Goal: Information Seeking & Learning: Understand process/instructions

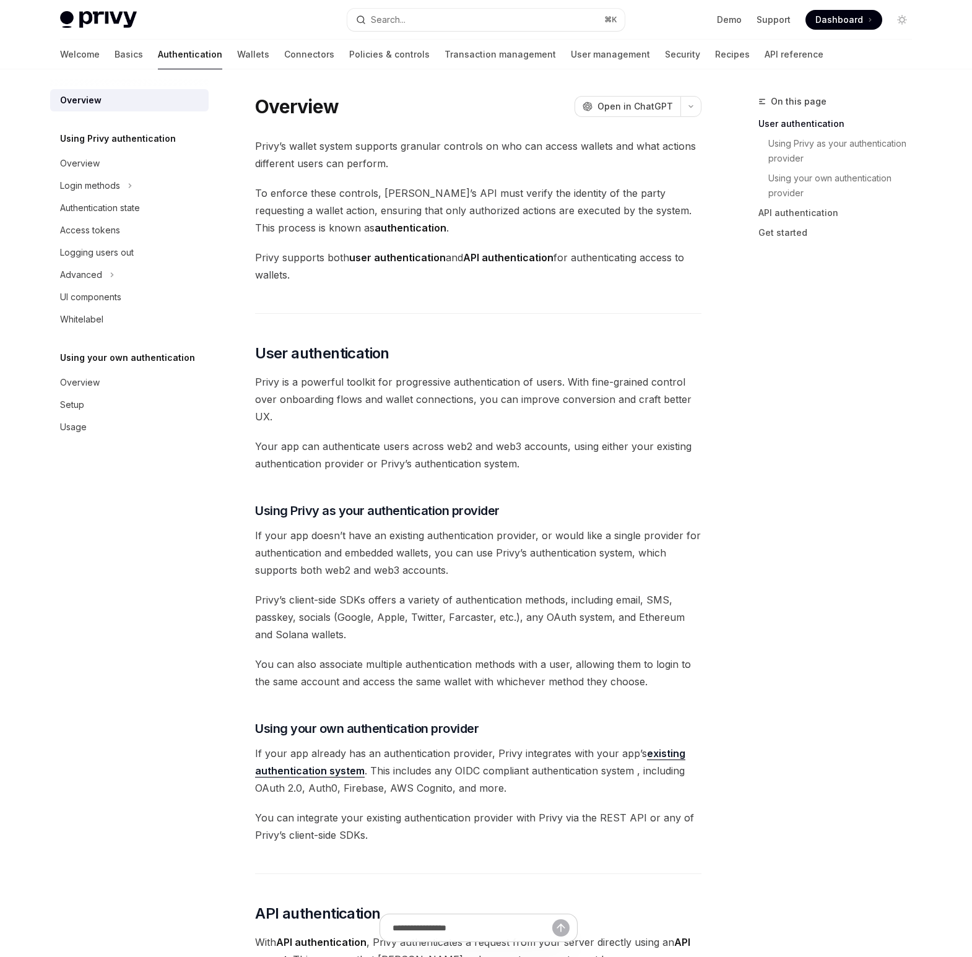
scroll to position [249, 0]
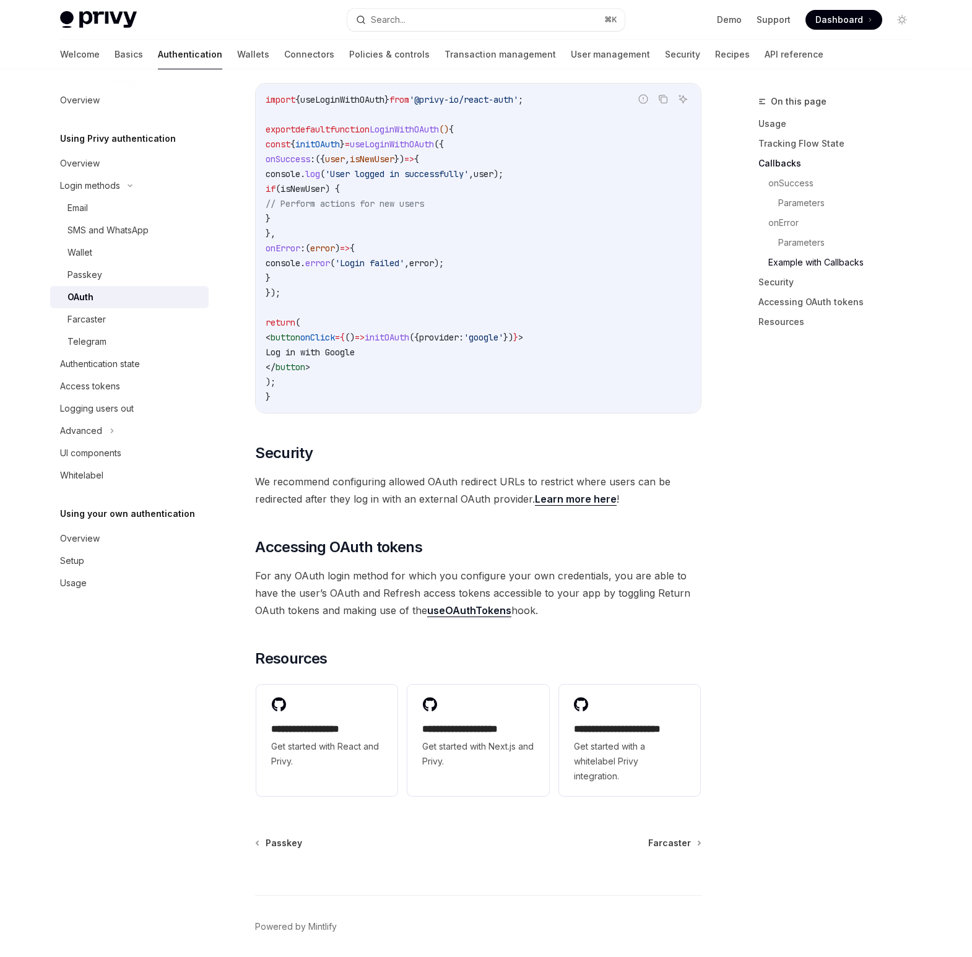
scroll to position [2329, 0]
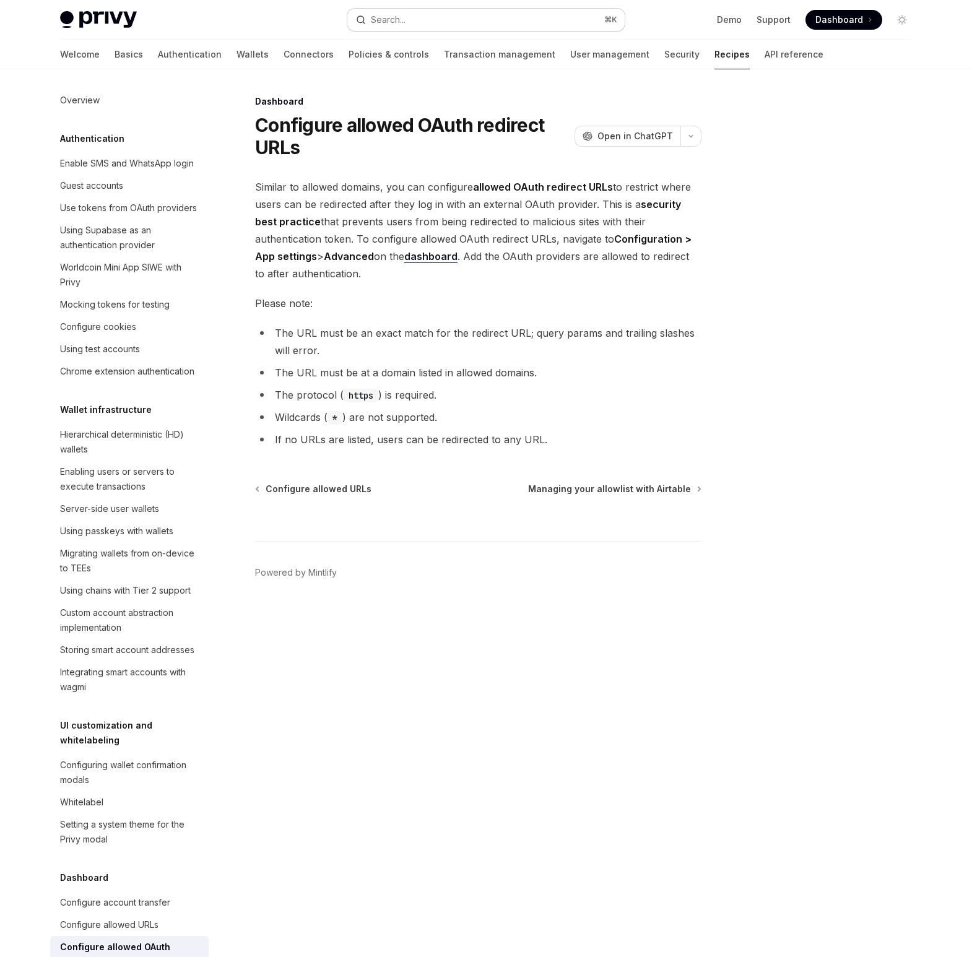
click at [420, 14] on button "Search... ⌘ K" at bounding box center [485, 20] width 277 height 22
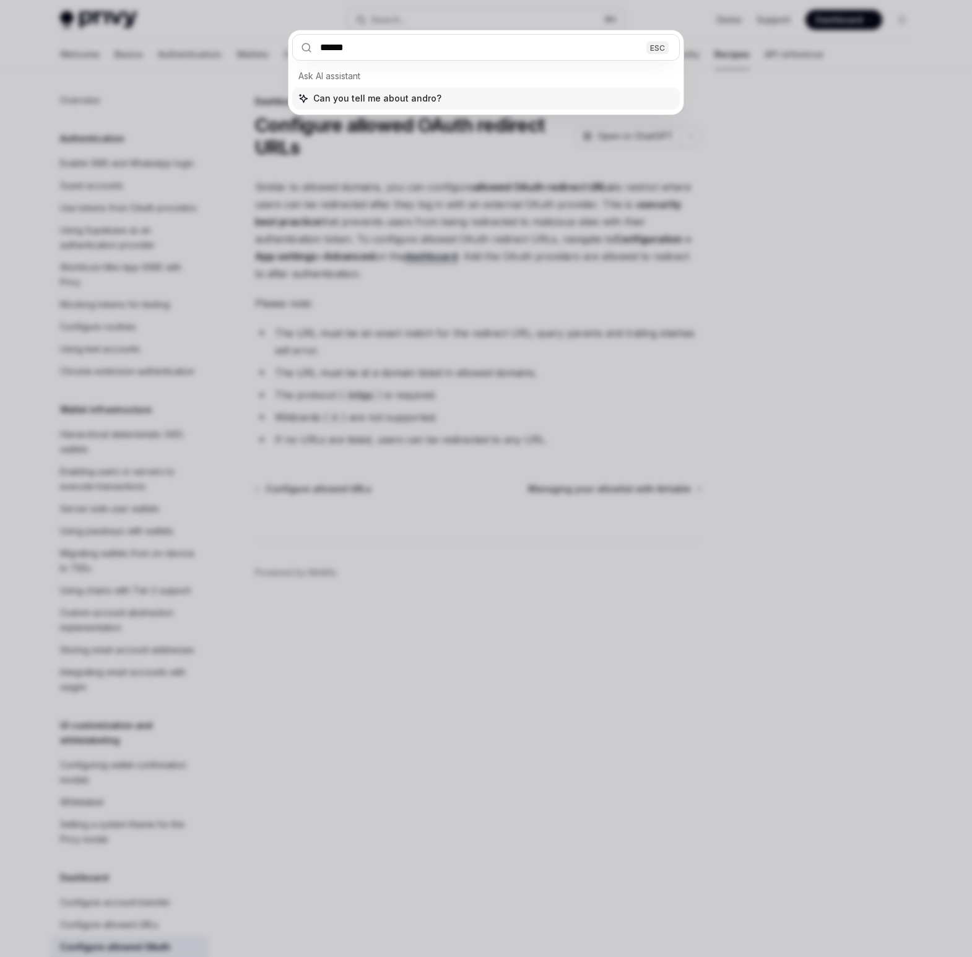
type input "*******"
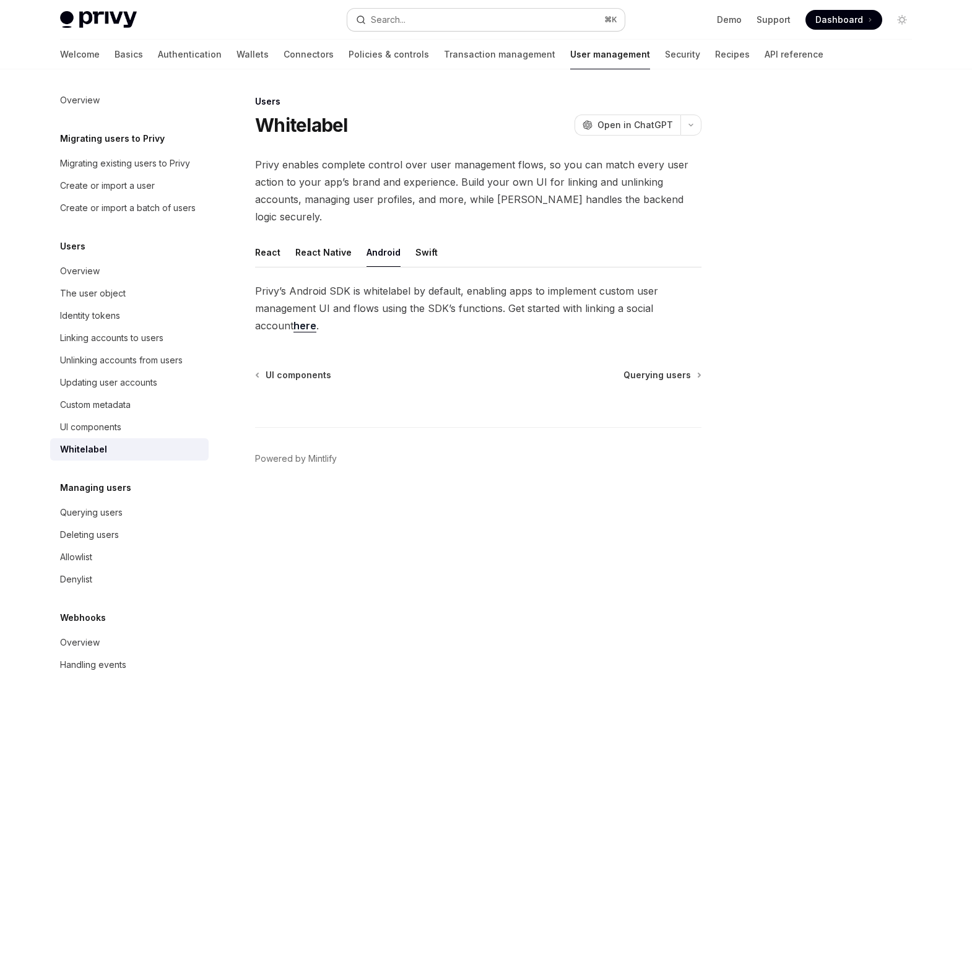
click at [420, 13] on button "Search... ⌘ K" at bounding box center [485, 20] width 277 height 22
click at [293, 319] on link "here" at bounding box center [304, 325] width 23 height 13
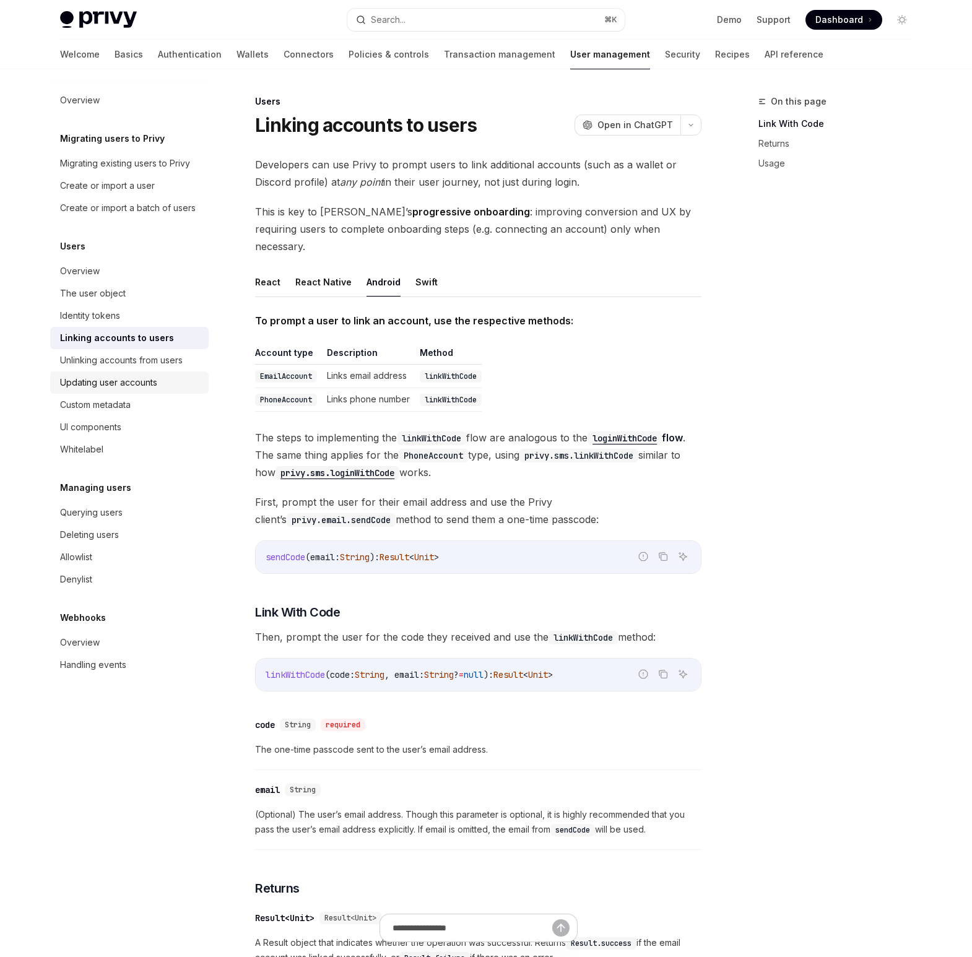
click at [92, 380] on div "Updating user accounts" at bounding box center [108, 382] width 97 height 15
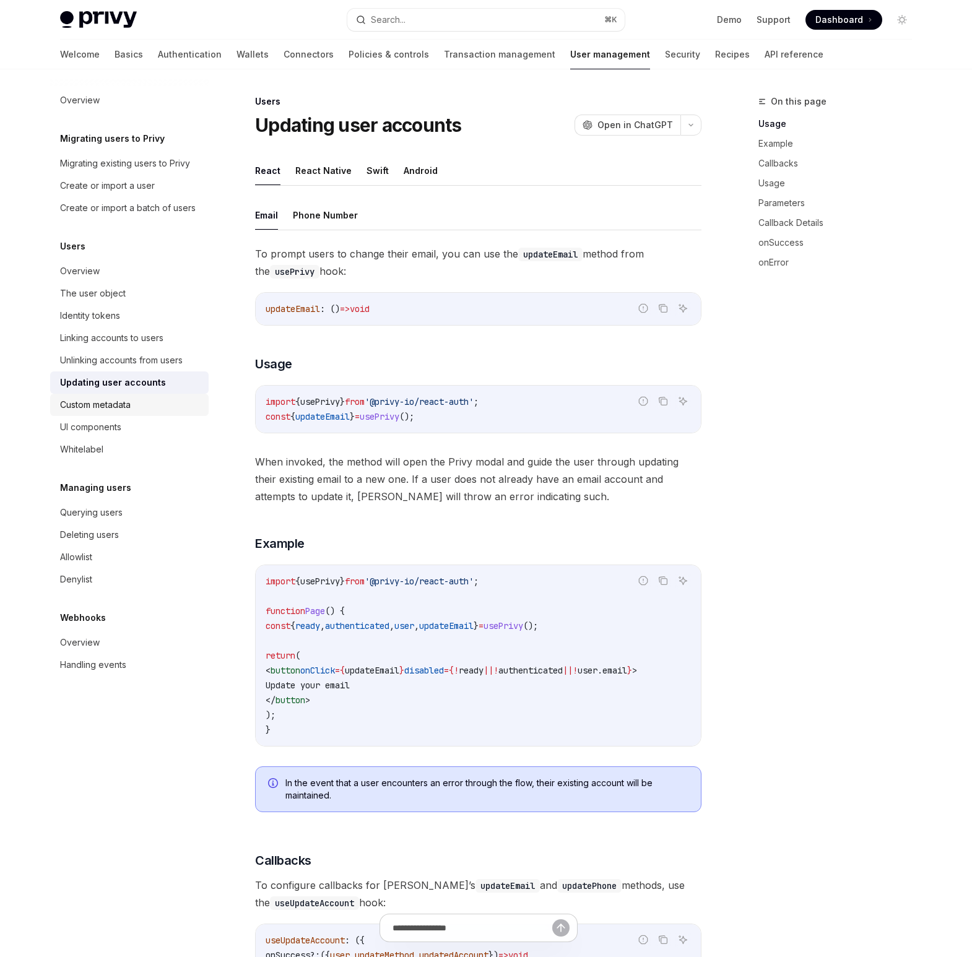
click at [89, 410] on div "Custom metadata" at bounding box center [95, 404] width 71 height 15
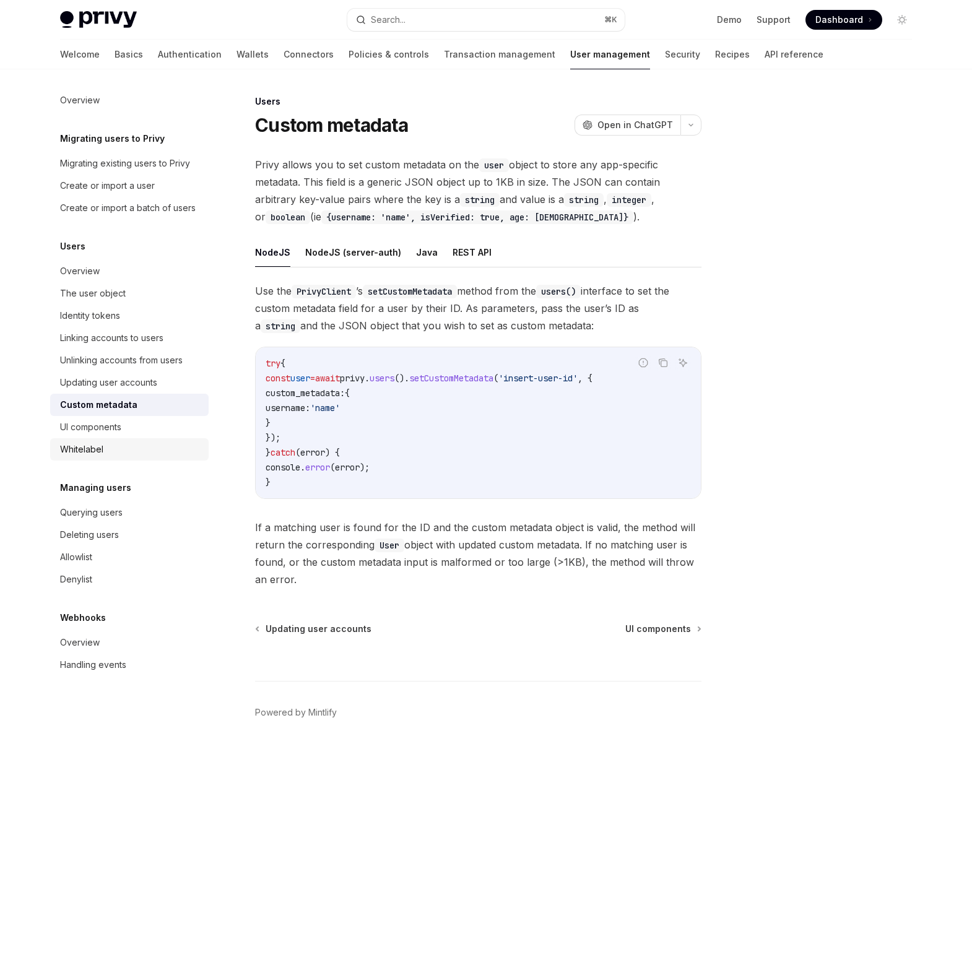
click at [80, 451] on div "Whitelabel" at bounding box center [81, 449] width 43 height 15
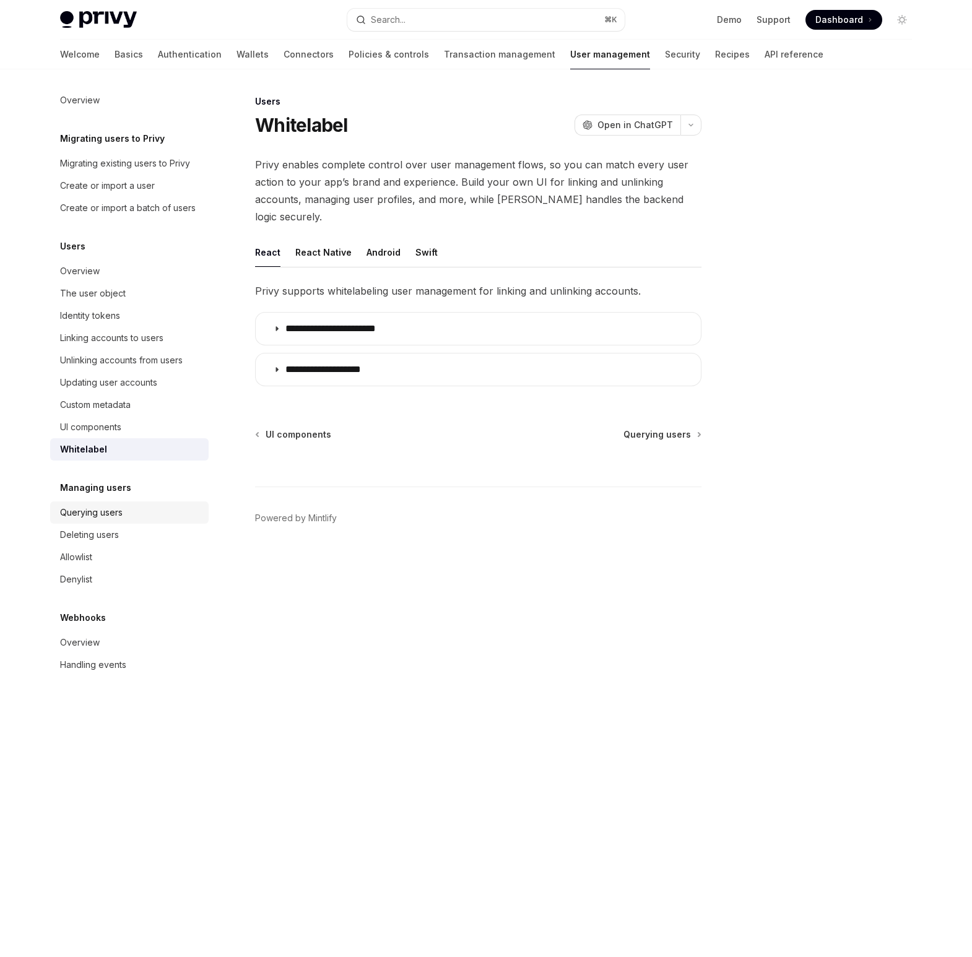
click at [82, 516] on div "Querying users" at bounding box center [91, 512] width 63 height 15
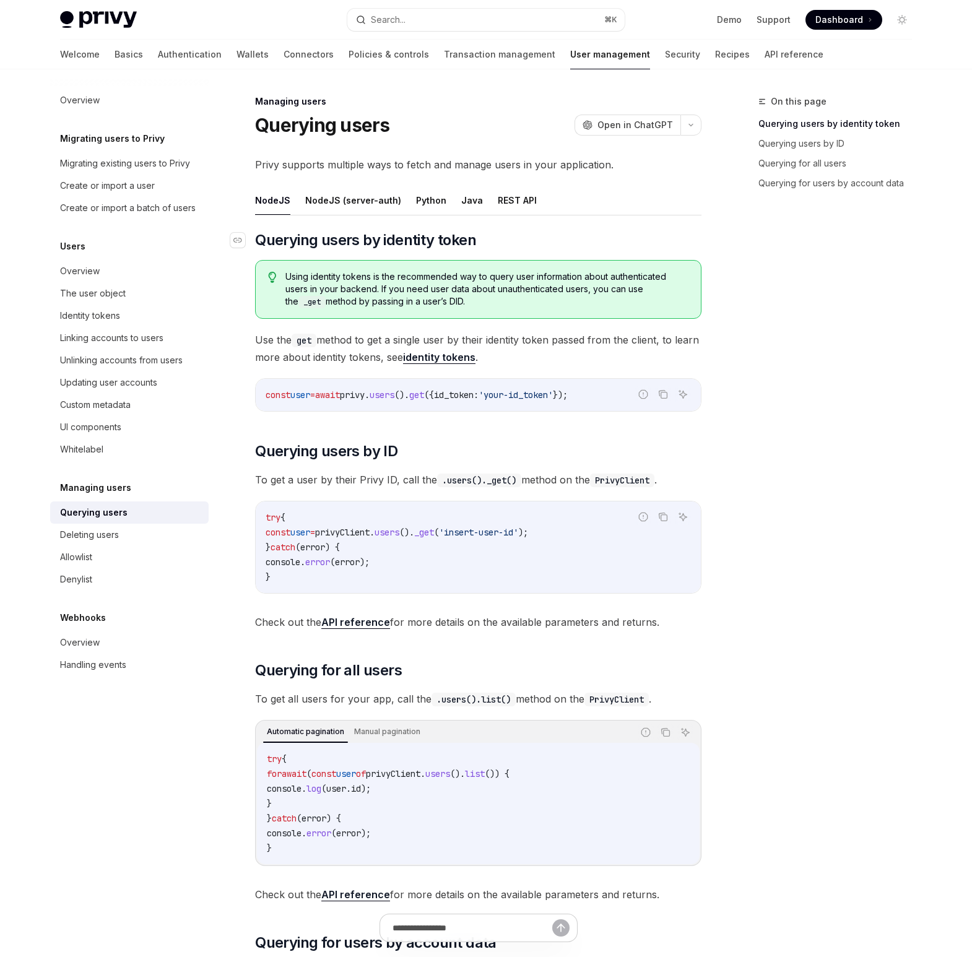
click at [561, 246] on h2 "​ Querying users by identity token" at bounding box center [478, 240] width 446 height 20
click at [158, 56] on link "Authentication" at bounding box center [190, 55] width 64 height 30
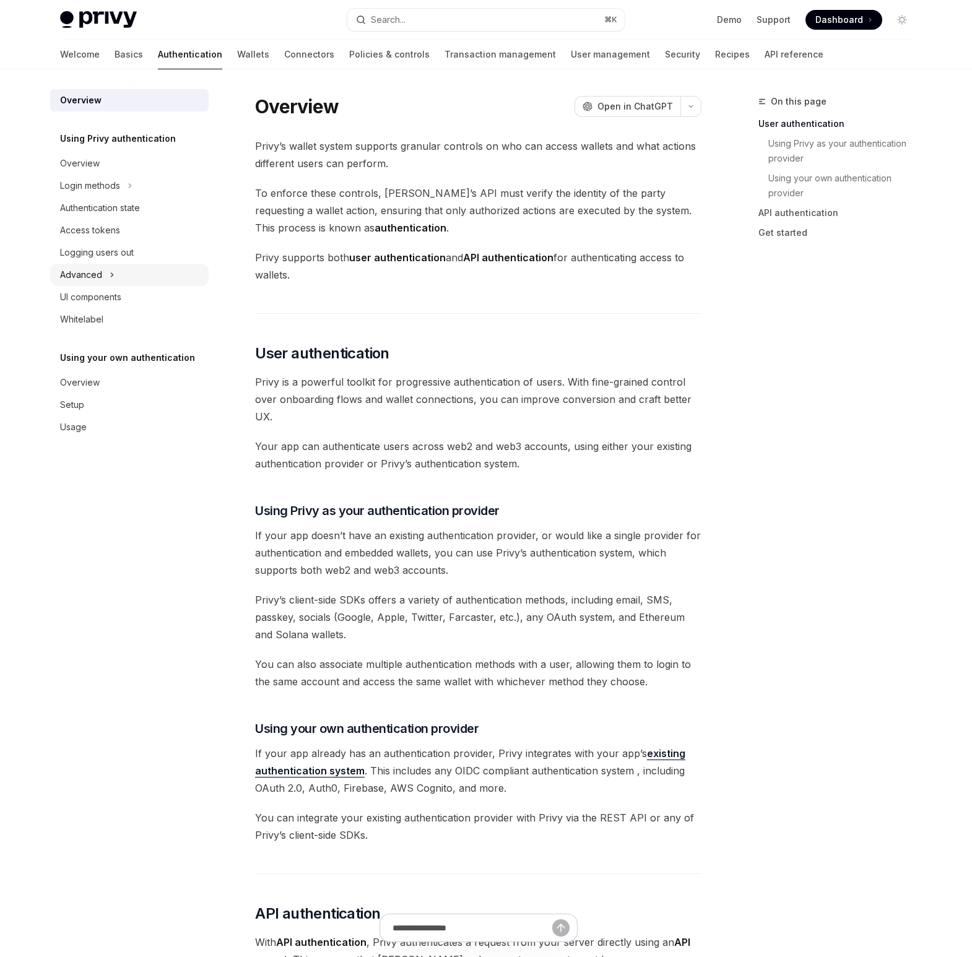
click at [92, 274] on div "Advanced" at bounding box center [81, 274] width 42 height 15
click at [87, 302] on div "UI components" at bounding box center [90, 297] width 61 height 15
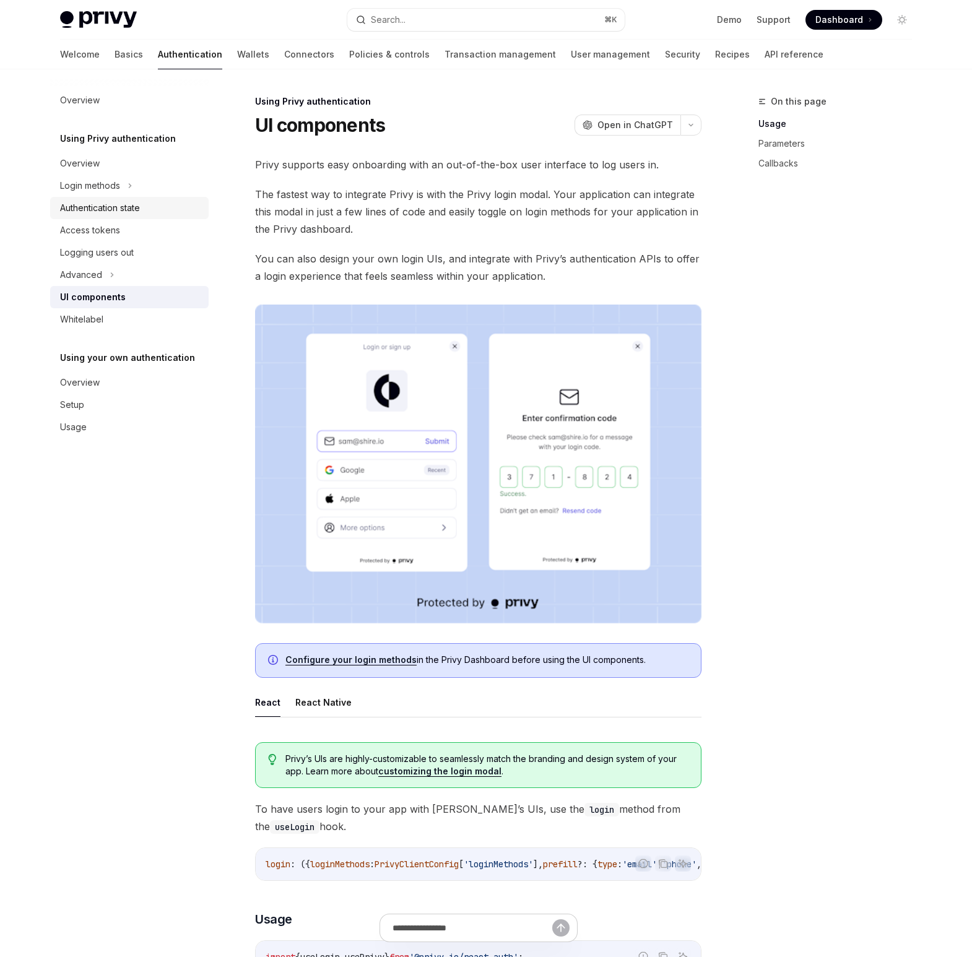
click at [96, 207] on div "Authentication state" at bounding box center [100, 208] width 80 height 15
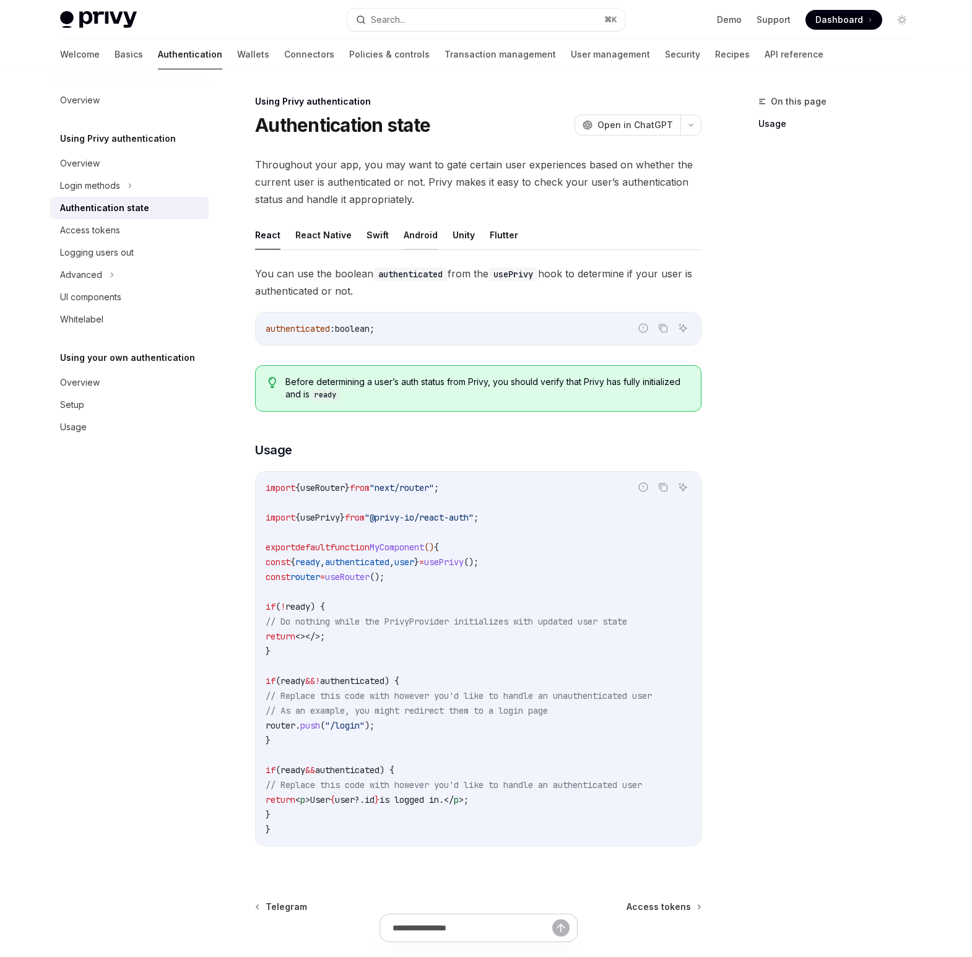
click at [417, 238] on button "Android" at bounding box center [421, 234] width 34 height 29
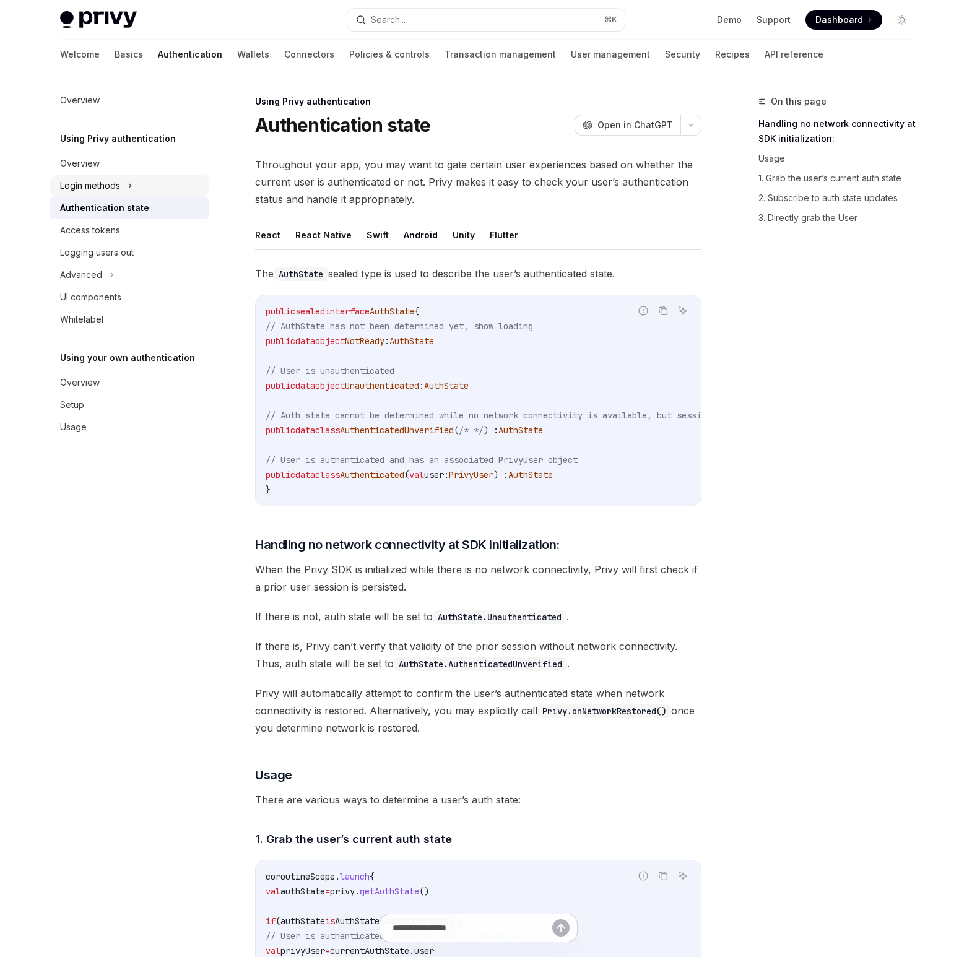
click at [108, 184] on div "Login methods" at bounding box center [90, 185] width 60 height 15
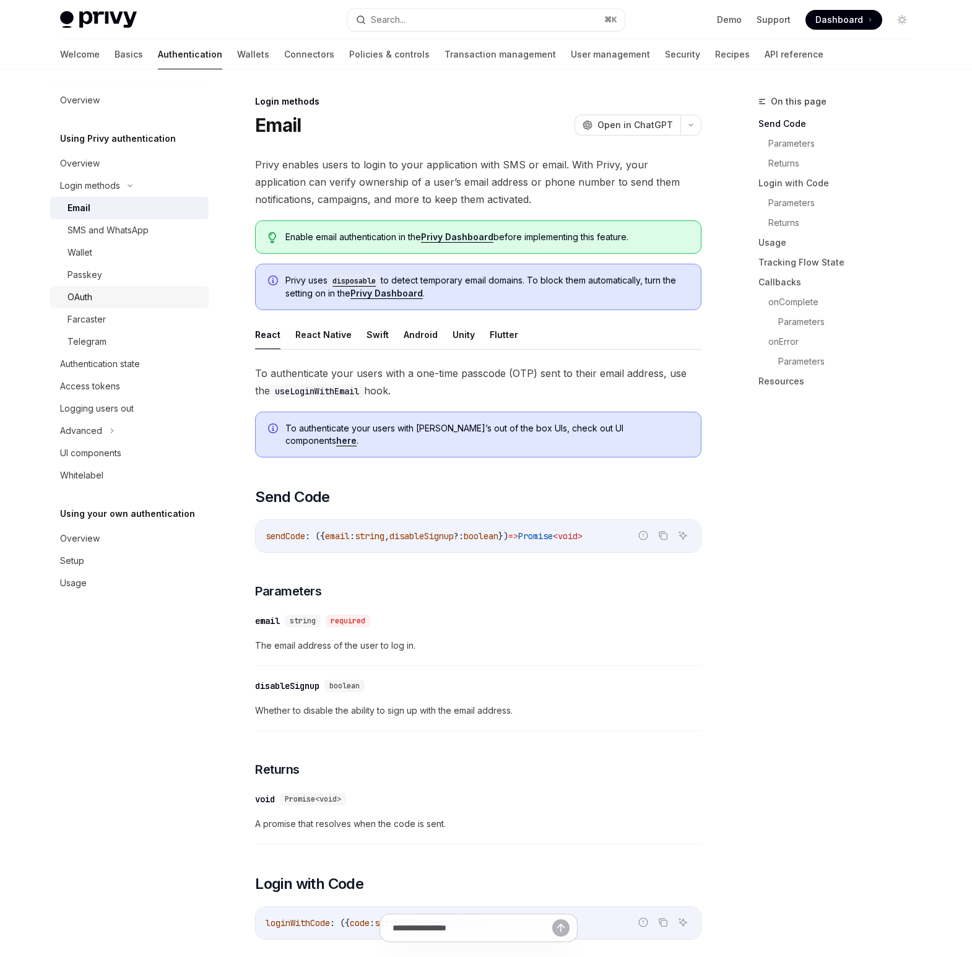
click at [87, 294] on div "OAuth" at bounding box center [79, 297] width 25 height 15
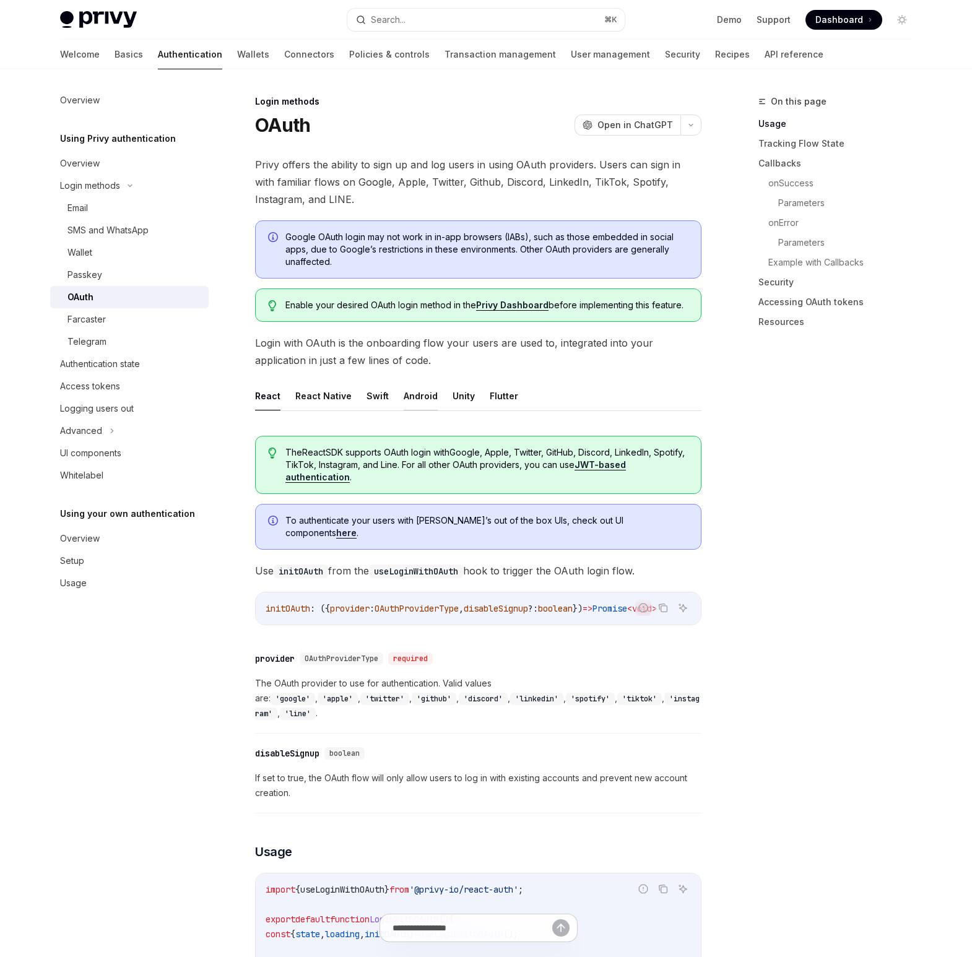
click at [418, 393] on button "Android" at bounding box center [421, 395] width 34 height 29
type textarea "*"
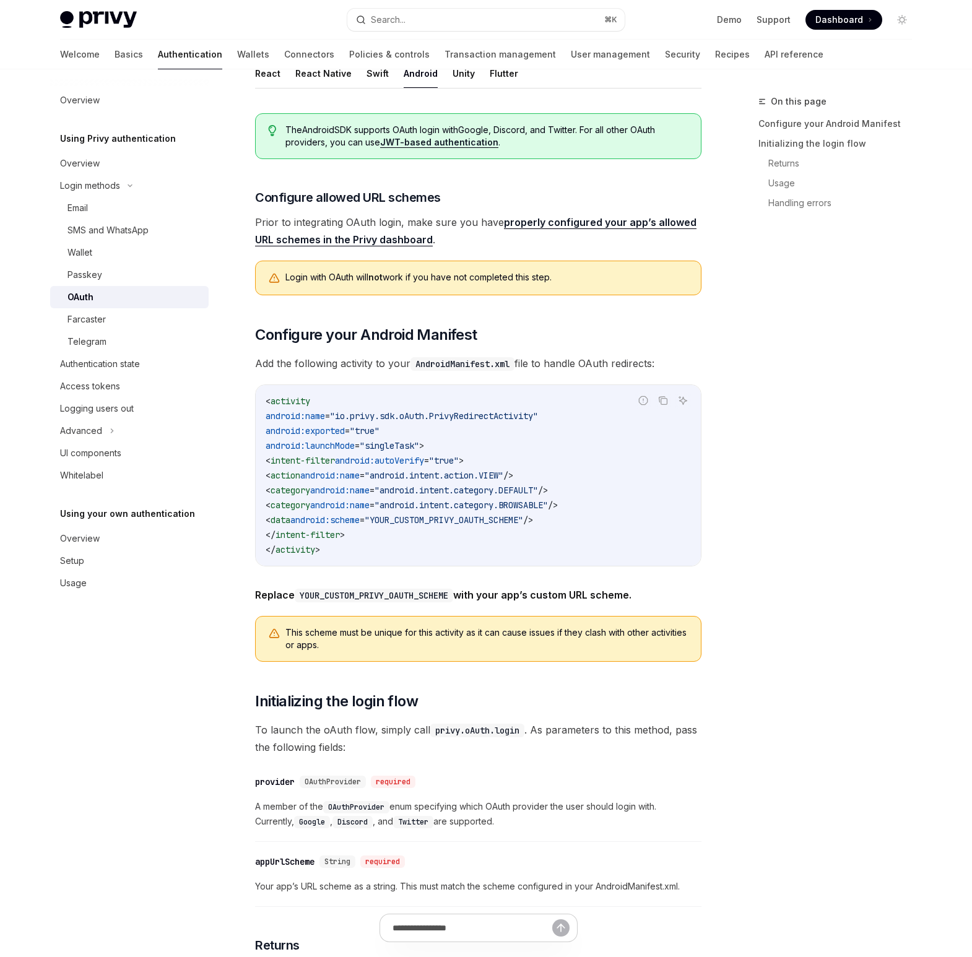
scroll to position [324, 0]
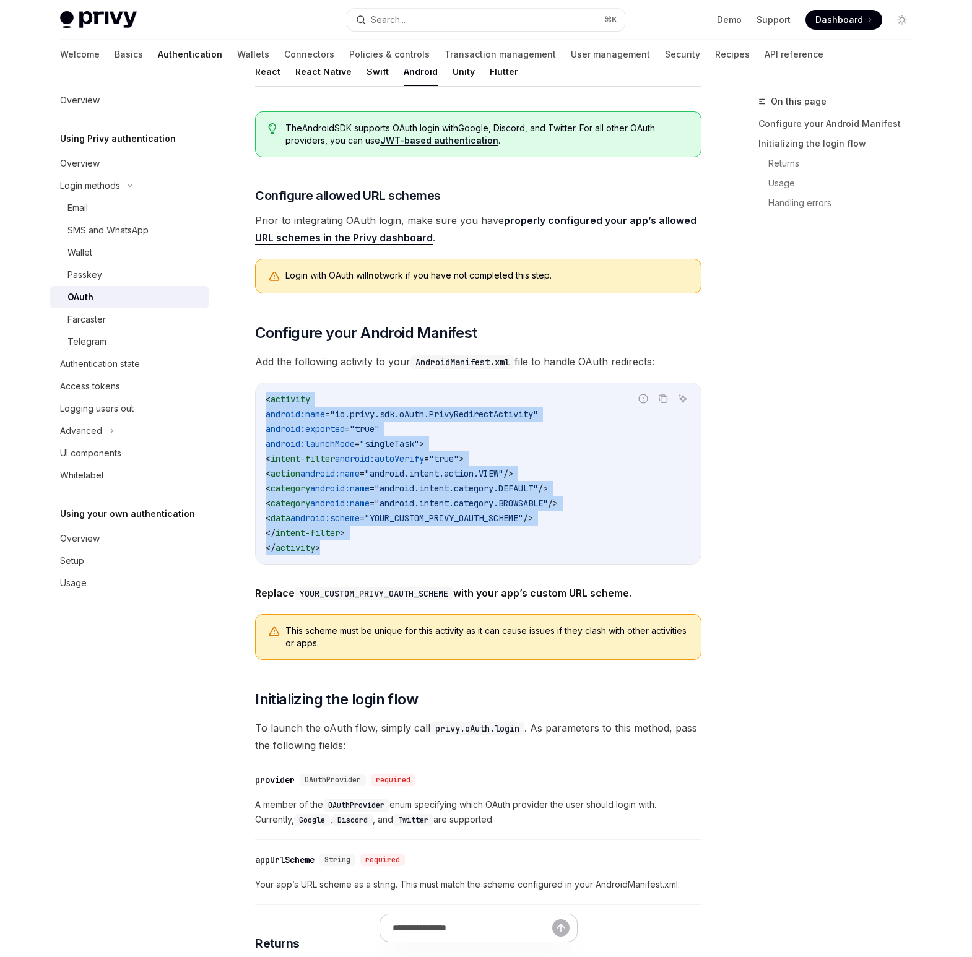
drag, startPoint x: 265, startPoint y: 399, endPoint x: 365, endPoint y: 559, distance: 189.1
click at [362, 560] on div "< activity android:name = "io.privy.sdk.oAuth.PrivyRedirectActivity" android:ex…" at bounding box center [478, 473] width 445 height 181
copy code "< activity android:name = "io.privy.sdk.oAuth.PrivyRedirectActivity" android:ex…"
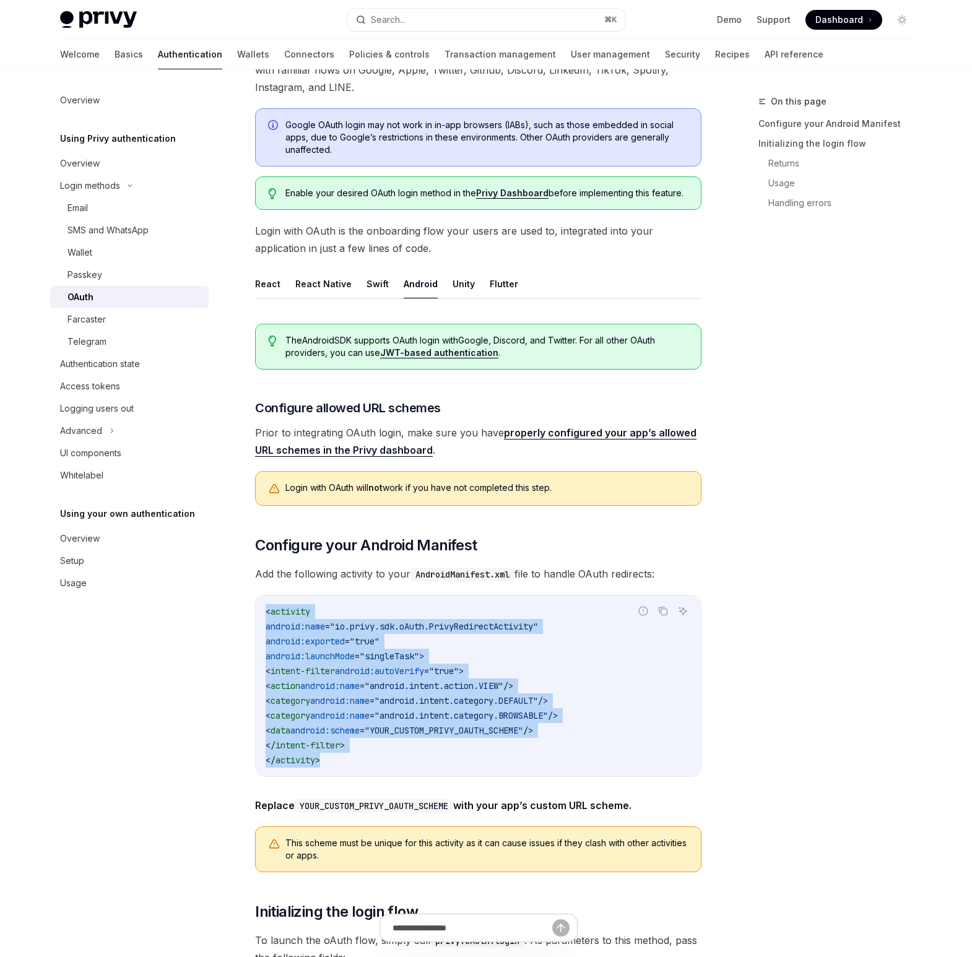
scroll to position [118, 0]
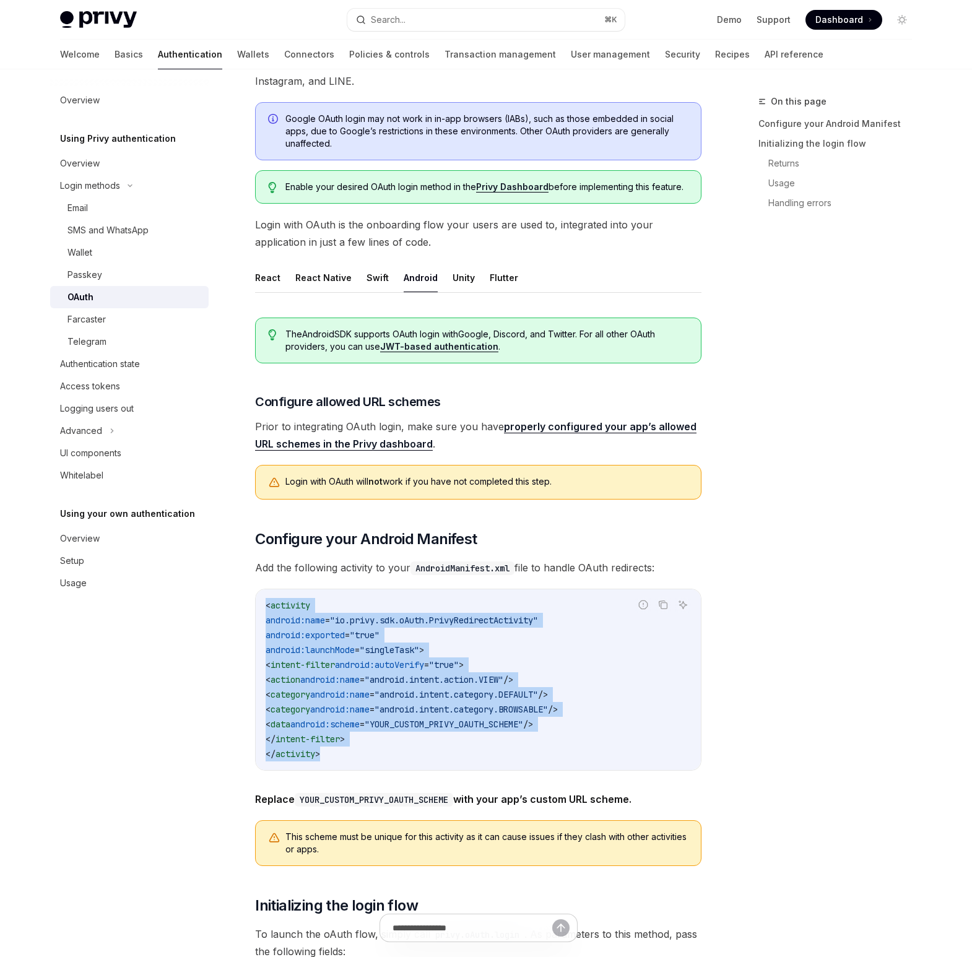
click at [542, 428] on link "properly configured your app’s allowed URL schemes in the Privy dashboard" at bounding box center [475, 435] width 441 height 30
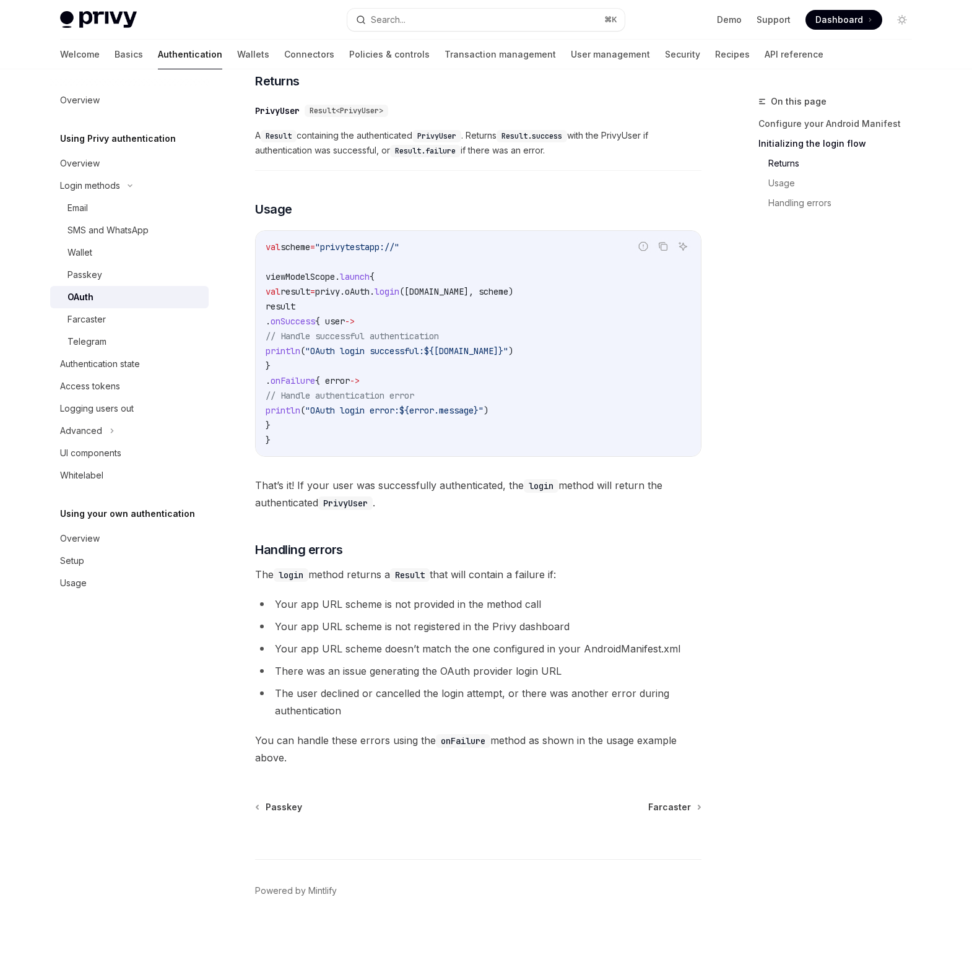
scroll to position [1196, 0]
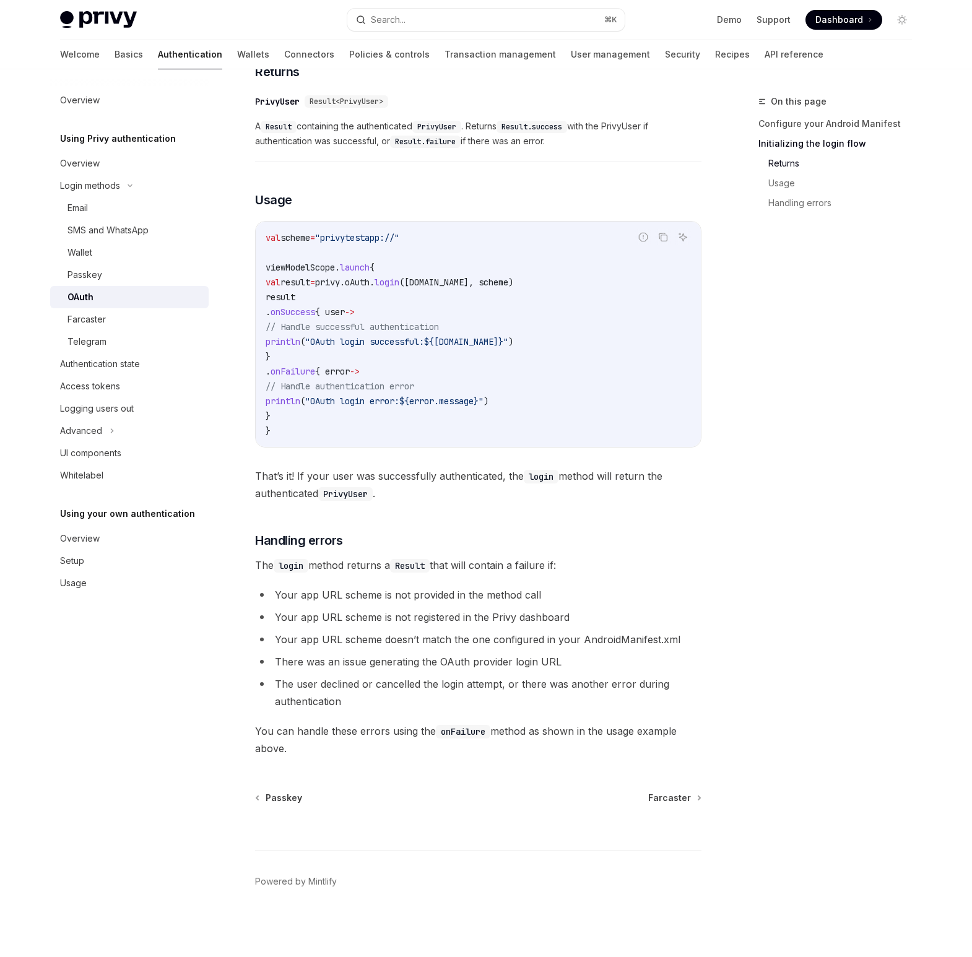
click at [768, 158] on link "Returns" at bounding box center [844, 163] width 153 height 20
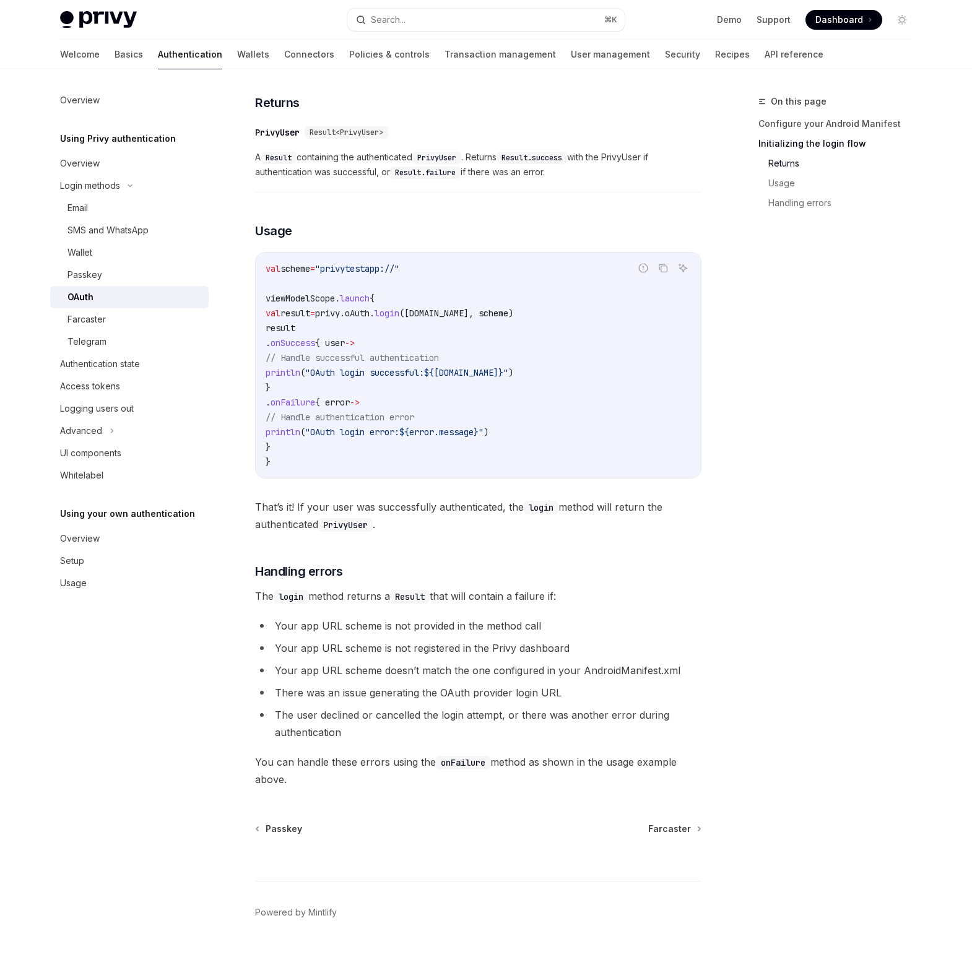
scroll to position [1162, 0]
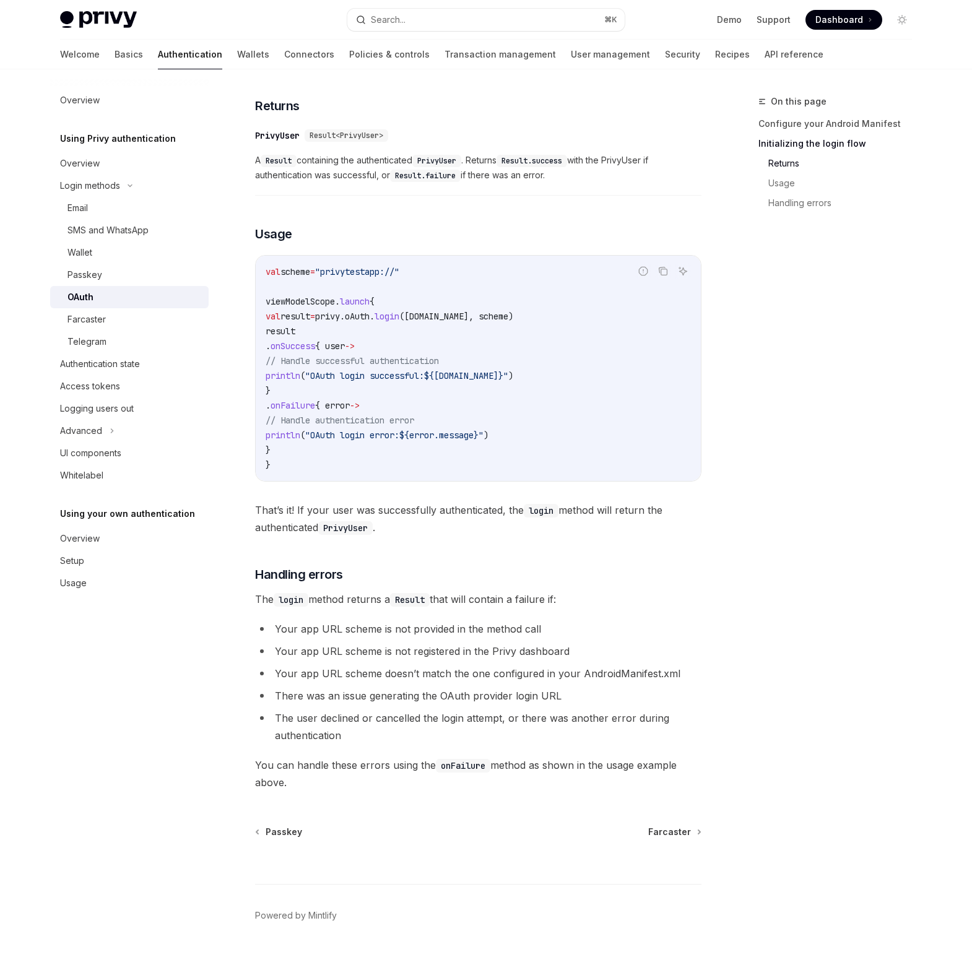
click at [752, 608] on div "On this page Configure your Android Manifest Initializing the login flow Return…" at bounding box center [827, 525] width 188 height 863
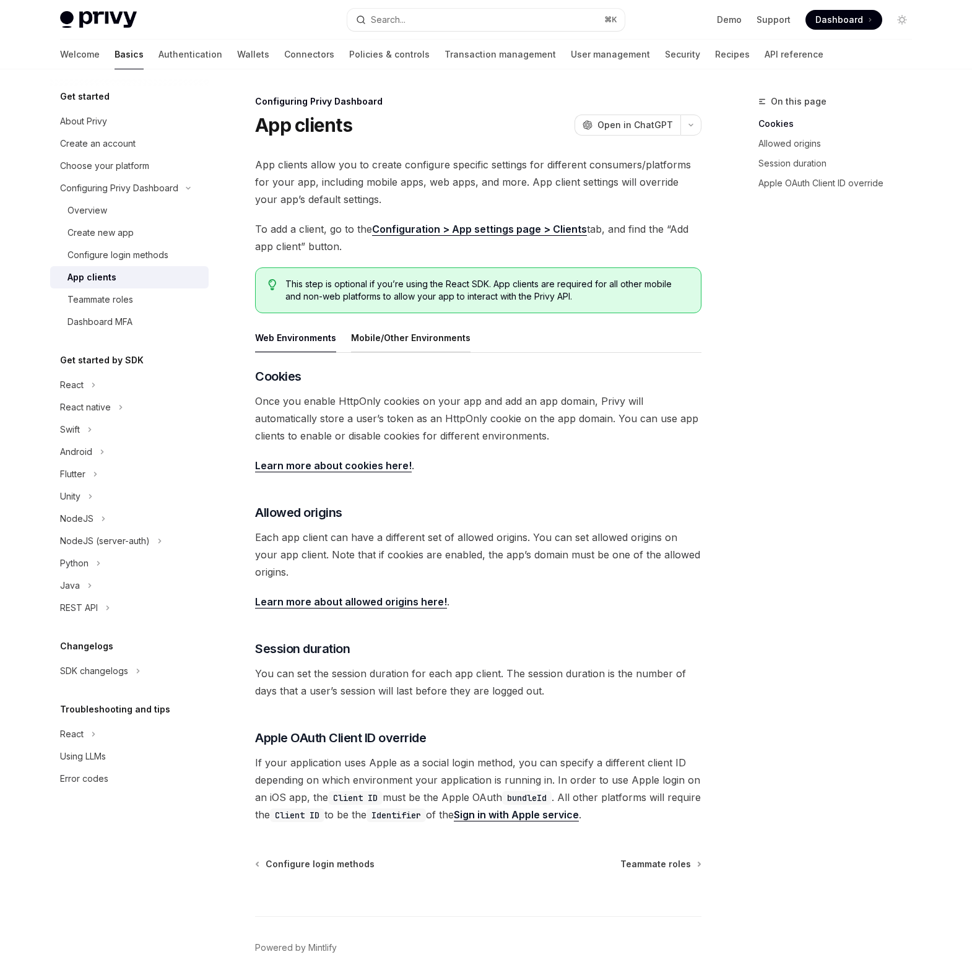
click at [384, 337] on button "Mobile/Other Environments" at bounding box center [410, 337] width 119 height 29
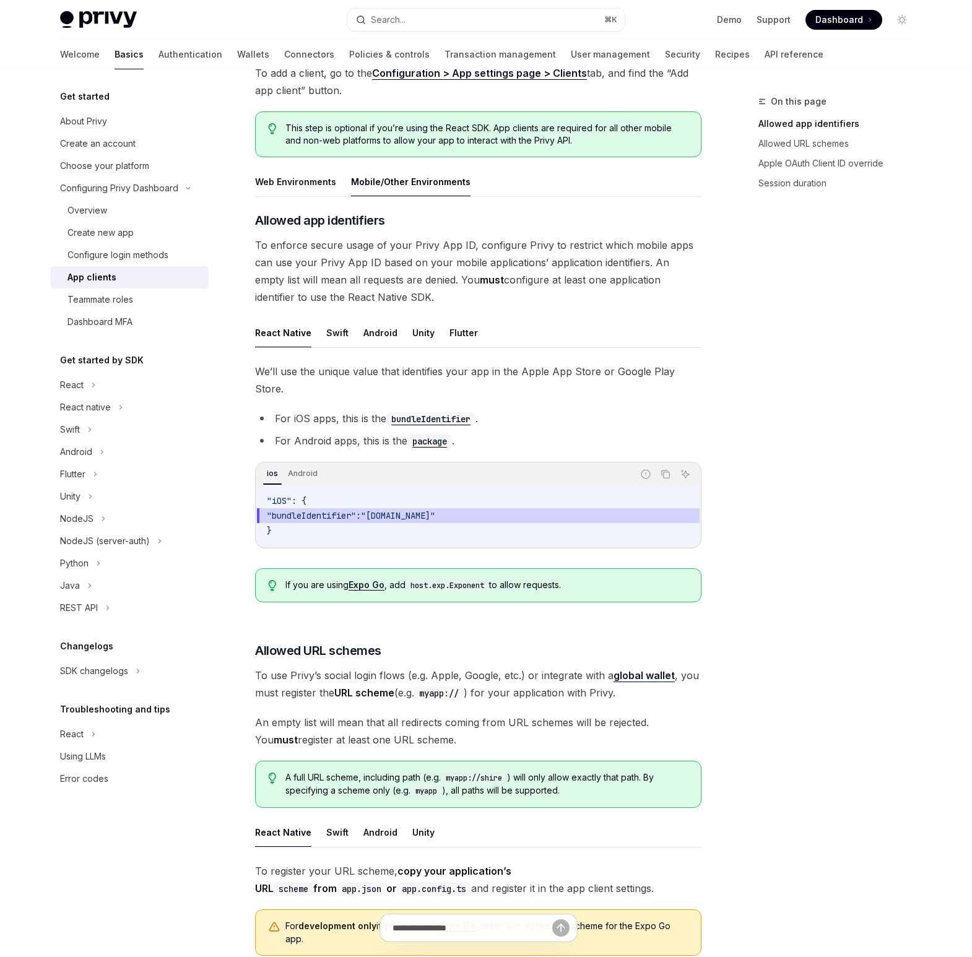
scroll to position [175, 0]
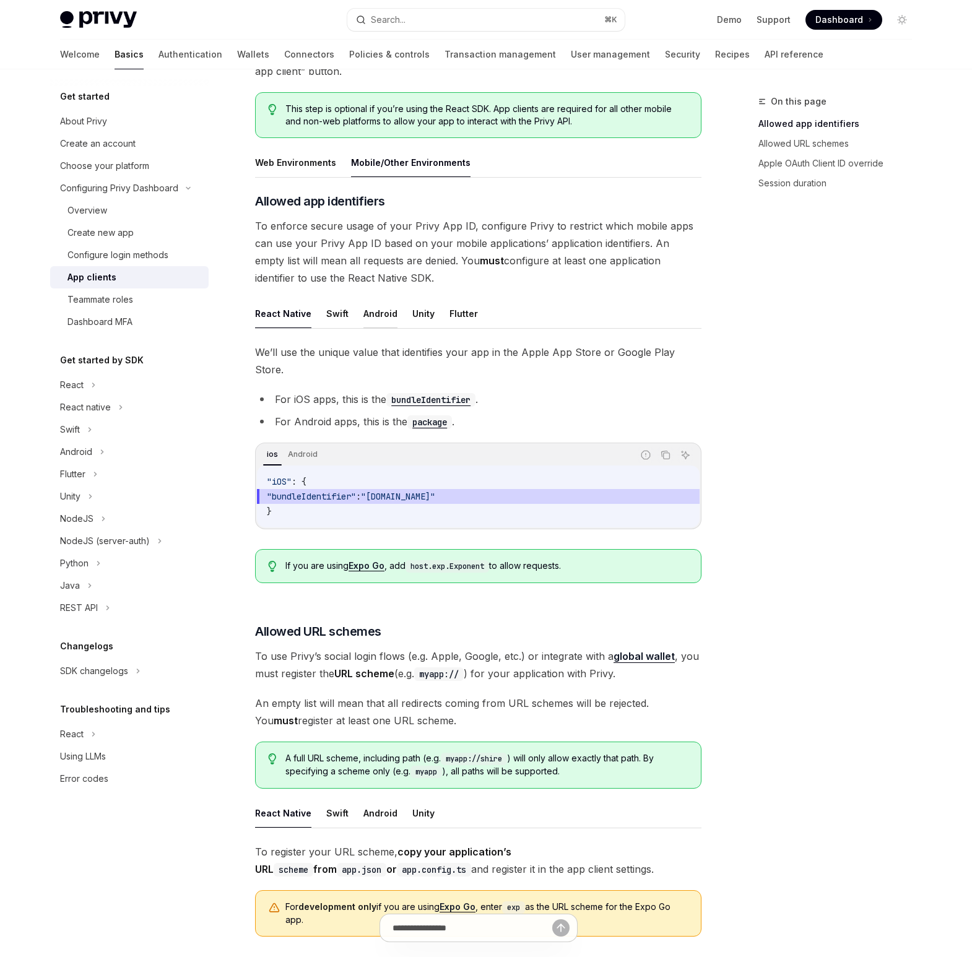
click at [377, 314] on button "Android" at bounding box center [380, 313] width 34 height 29
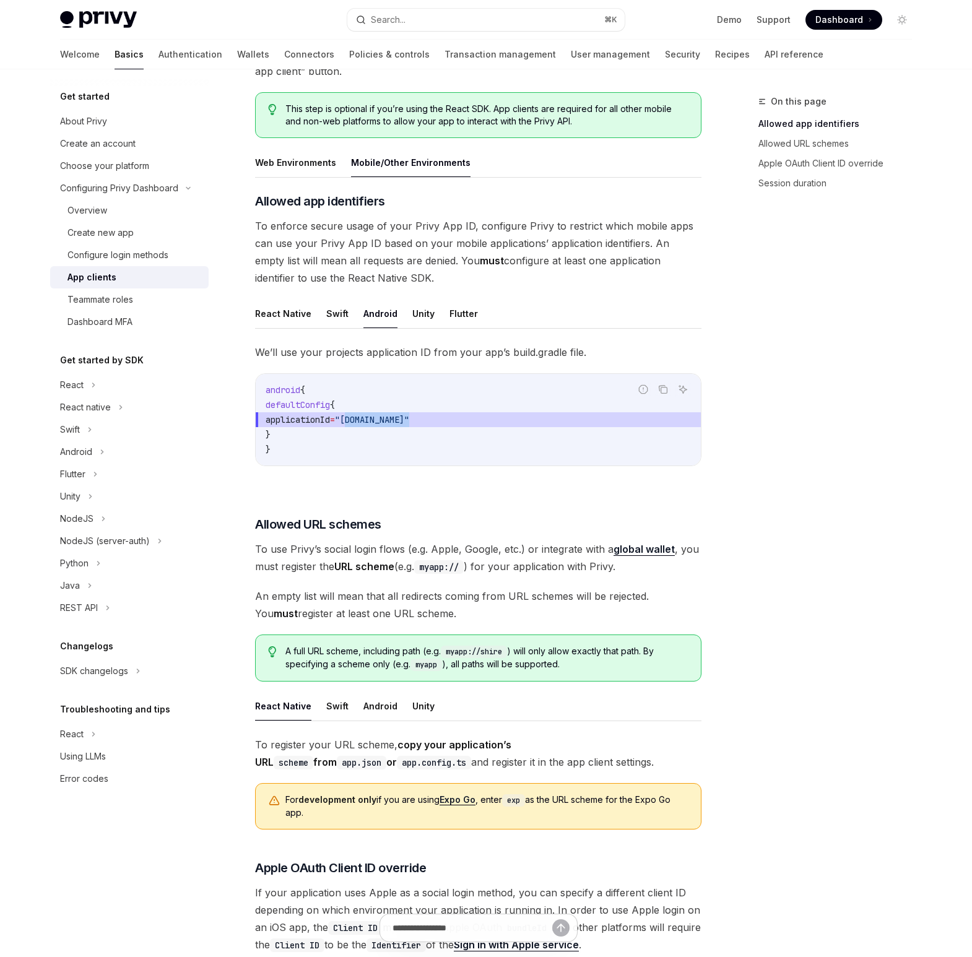
drag, startPoint x: 394, startPoint y: 420, endPoint x: 464, endPoint y: 419, distance: 69.9
click at [409, 419] on span ""[DOMAIN_NAME]"" at bounding box center [372, 419] width 74 height 11
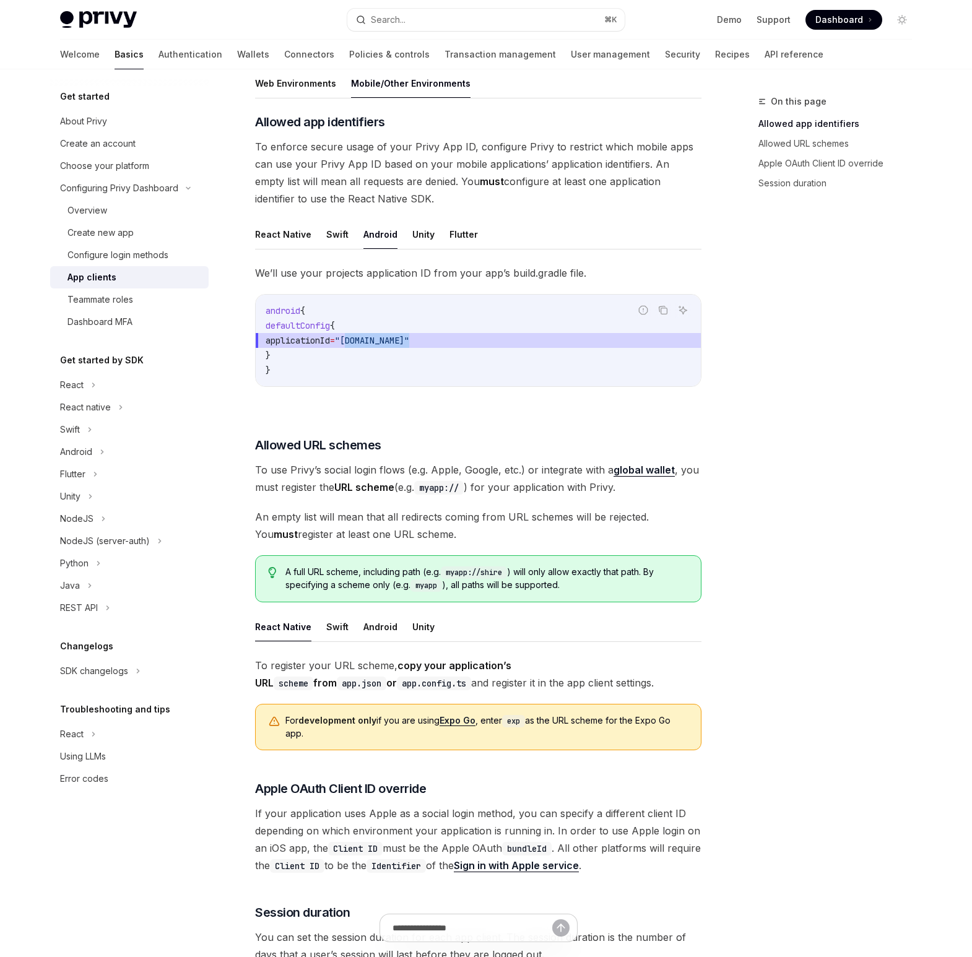
scroll to position [275, 0]
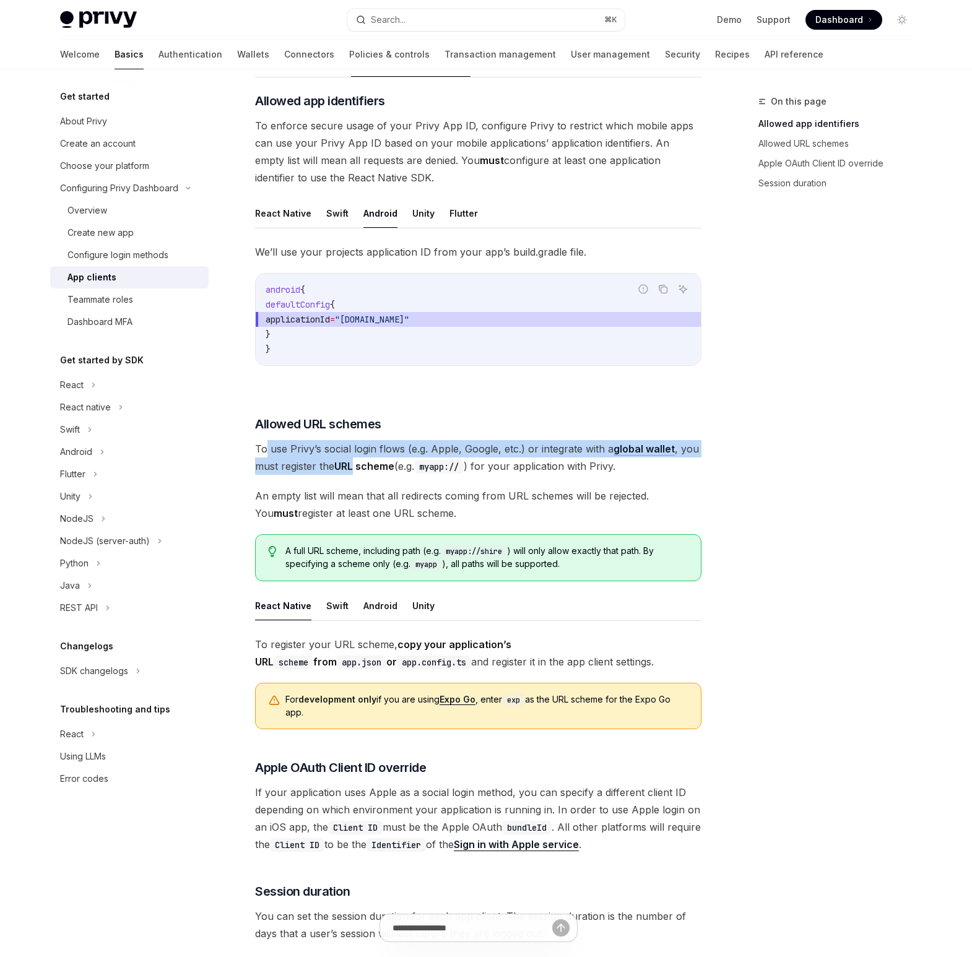
drag, startPoint x: 267, startPoint y: 450, endPoint x: 355, endPoint y: 459, distance: 88.3
click at [355, 459] on span "To use Privy’s social login flows (e.g. Apple, Google, etc.) or integrate with …" at bounding box center [478, 457] width 446 height 35
click at [372, 606] on button "Android" at bounding box center [380, 605] width 34 height 29
type textarea "*"
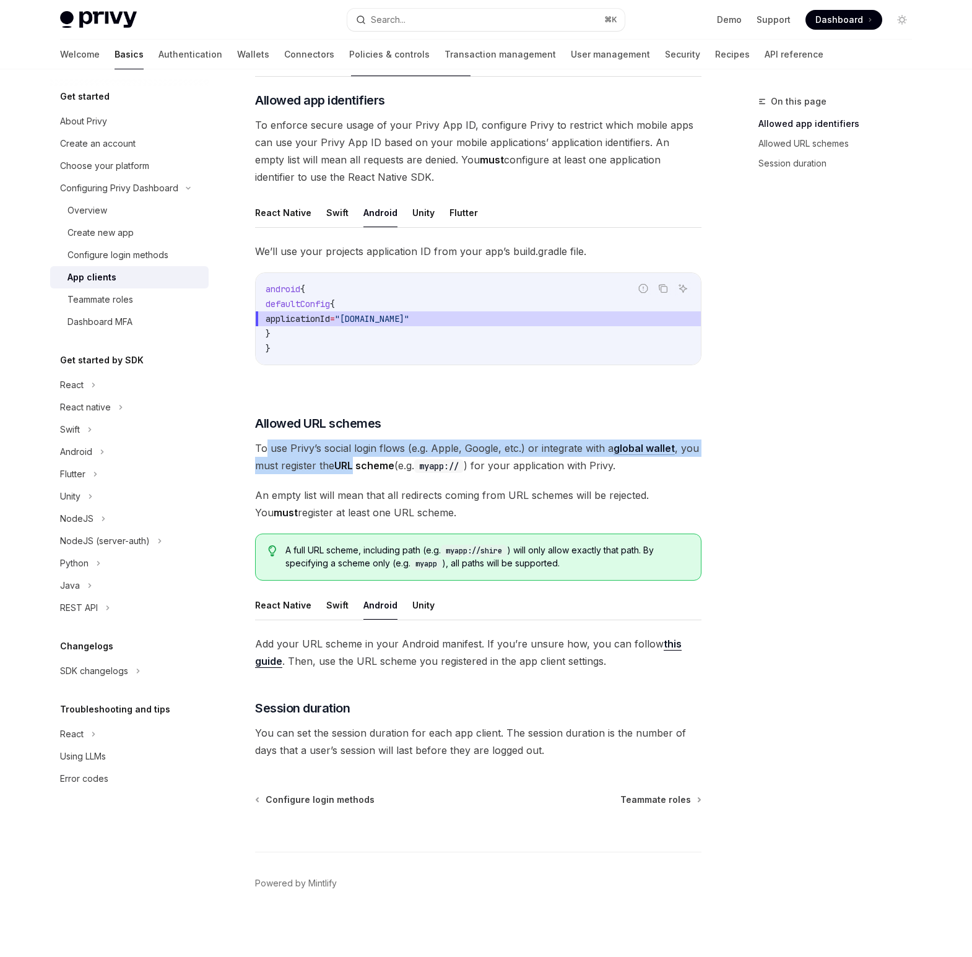
scroll to position [277, 0]
click at [659, 639] on link "this guide" at bounding box center [468, 651] width 426 height 30
